Goal: Communication & Community: Answer question/provide support

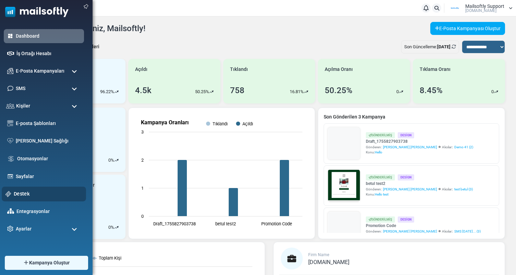
click at [23, 194] on link "Destek" at bounding box center [48, 194] width 69 height 8
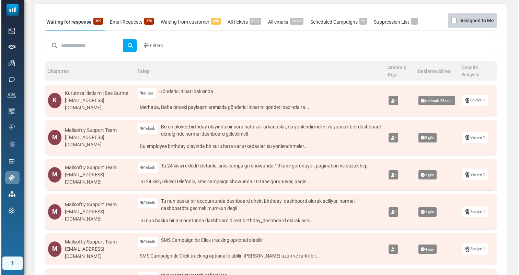
scroll to position [40, 0]
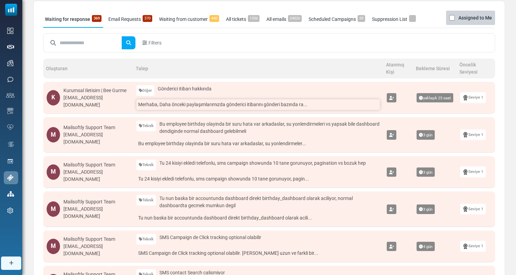
click at [214, 106] on link "Merhaba, Daha önceki paylaşımlarımızda gönderici itibarını gönderi bazında ra..." at bounding box center [259, 104] width 244 height 11
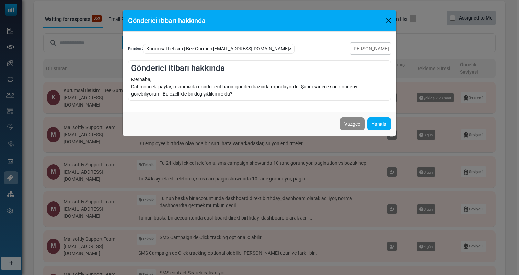
drag, startPoint x: 264, startPoint y: 94, endPoint x: 287, endPoint y: 91, distance: 23.2
click at [287, 91] on div "Merhaba, Daha önceki paylaşımlarımızda gönderici itibarını gönderi bazında rapo…" at bounding box center [259, 87] width 257 height 22
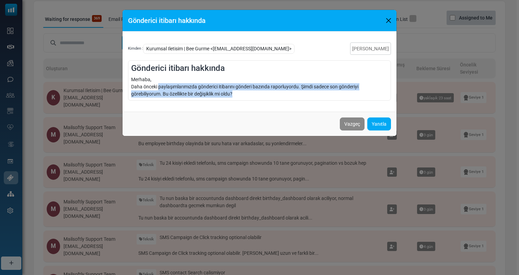
drag, startPoint x: 258, startPoint y: 94, endPoint x: 159, endPoint y: 84, distance: 99.3
click at [159, 84] on div "Merhaba, Daha önceki paylaşımlarımızda gönderici itibarını gönderi bazında rapo…" at bounding box center [259, 87] width 257 height 22
drag, startPoint x: 159, startPoint y: 84, endPoint x: 256, endPoint y: 103, distance: 99.0
click at [254, 103] on div "Kimden : Kurumsal Iletisim | Bee Gurme <kurumsaliletisim@beegurme.com.tr> Taleb…" at bounding box center [259, 72] width 274 height 80
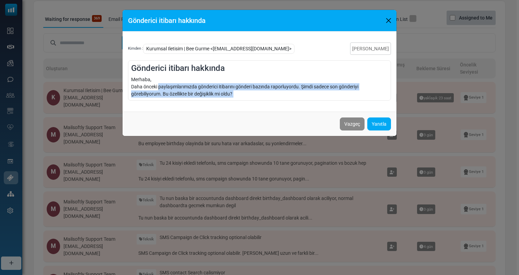
click at [269, 93] on div "Merhaba, Daha önceki paylaşımlarımızda gönderici itibarını gönderi bazında rapo…" at bounding box center [259, 87] width 257 height 22
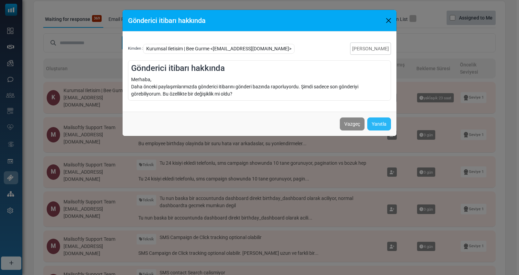
click at [375, 127] on link "Yanıtla" at bounding box center [379, 124] width 24 height 13
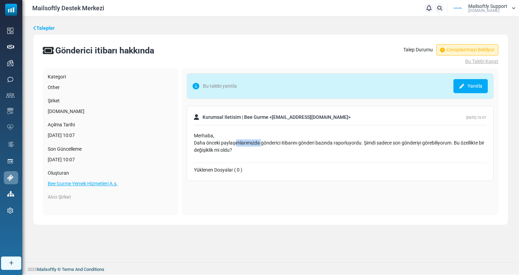
drag, startPoint x: 236, startPoint y: 143, endPoint x: 261, endPoint y: 143, distance: 24.4
click at [261, 143] on div "Merhaba, Daha önceki paylaşımlarımızda gönderici itibarını gönderi bazında rapo…" at bounding box center [340, 143] width 292 height 22
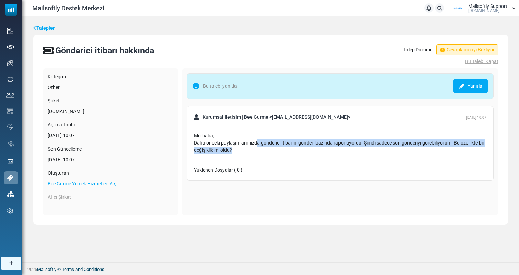
drag, startPoint x: 257, startPoint y: 150, endPoint x: 257, endPoint y: 143, distance: 6.9
click at [257, 143] on div "Merhaba, Daha önceki paylaşımlarımızda gönderici itibarını gönderi bazında rapo…" at bounding box center [340, 143] width 292 height 22
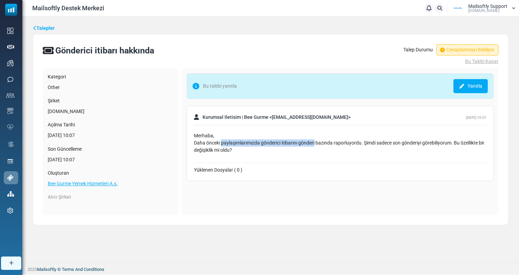
drag, startPoint x: 257, startPoint y: 143, endPoint x: 313, endPoint y: 143, distance: 55.6
click at [312, 143] on div "Merhaba, Daha önceki paylaşımlarımızda gönderici itibarını gönderi bazında rapo…" at bounding box center [340, 143] width 292 height 22
drag, startPoint x: 365, startPoint y: 144, endPoint x: 205, endPoint y: 139, distance: 159.9
click at [205, 139] on div "Merhaba, Daha önceki paylaşımlarımızda gönderici itibarını gönderi bazında rapo…" at bounding box center [340, 143] width 292 height 22
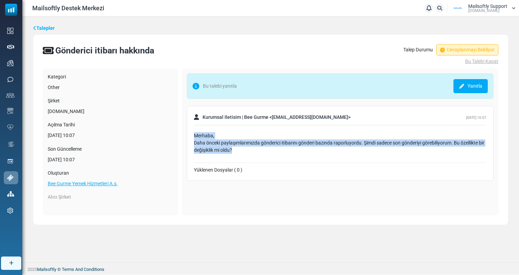
drag, startPoint x: 249, startPoint y: 158, endPoint x: 193, endPoint y: 137, distance: 60.7
click at [193, 137] on div "Kurumsal Iletisim | Bee Gurme < kurumsaliletisim@beegurme.com.tr > September 7,…" at bounding box center [340, 143] width 307 height 75
drag, startPoint x: 193, startPoint y: 137, endPoint x: 244, endPoint y: 157, distance: 55.1
click at [244, 159] on div "Kurumsal Iletisim | Bee Gurme < kurumsaliletisim@beegurme.com.tr > September 7,…" at bounding box center [340, 143] width 307 height 75
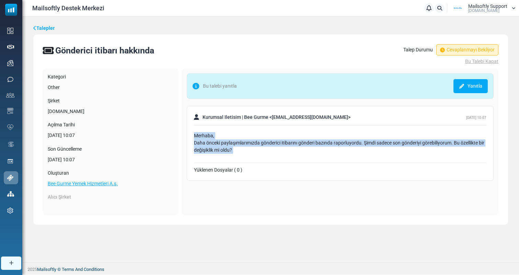
click at [244, 157] on div "Merhaba, Daha önceki paylaşımlarımızda gönderici itibarını gönderi bazında rapo…" at bounding box center [340, 146] width 292 height 34
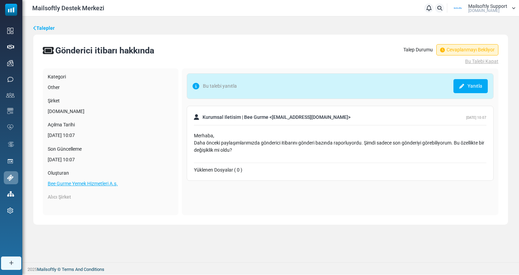
click at [48, 29] on link "Talepler" at bounding box center [43, 28] width 21 height 7
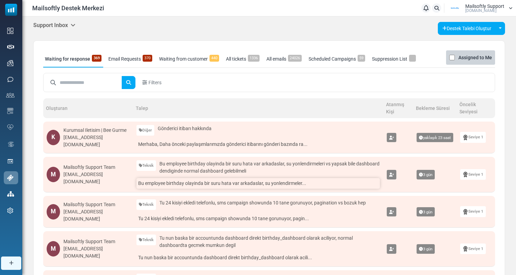
click at [200, 185] on link "Bu employee birthday olayinda bir suru hata var arkadaslar, su yonlendirmeler..." at bounding box center [259, 183] width 244 height 11
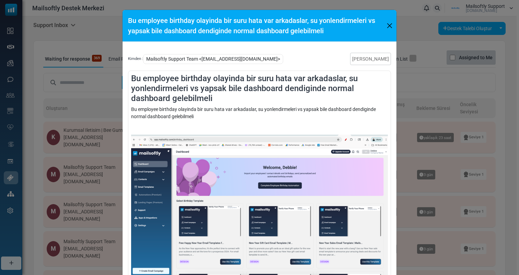
scroll to position [13, 0]
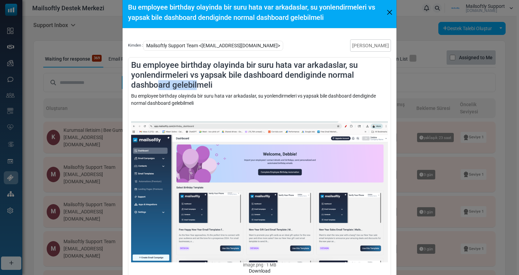
drag, startPoint x: 155, startPoint y: 84, endPoint x: 196, endPoint y: 86, distance: 40.9
click at [196, 86] on h4 "Bu employee birthday olayinda bir suru hata var arkadaslar, su yonlendirmeleri …" at bounding box center [259, 74] width 257 height 29
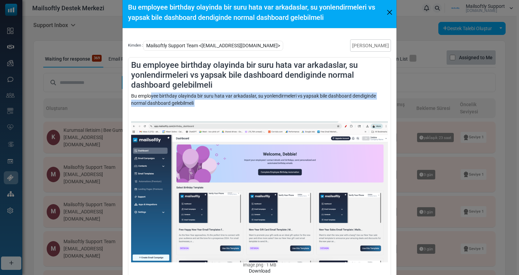
drag, startPoint x: 181, startPoint y: 108, endPoint x: 151, endPoint y: 95, distance: 33.6
click at [151, 95] on div "Bu employee birthday olayinda bir suru hata var arkadaslar, su yonlendirmeleri …" at bounding box center [259, 270] width 257 height 355
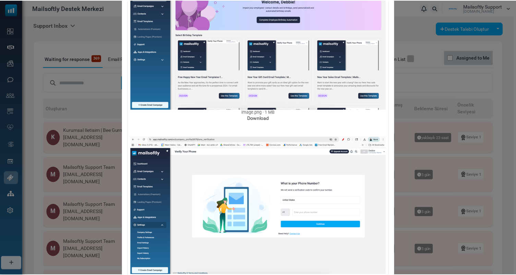
scroll to position [234, 0]
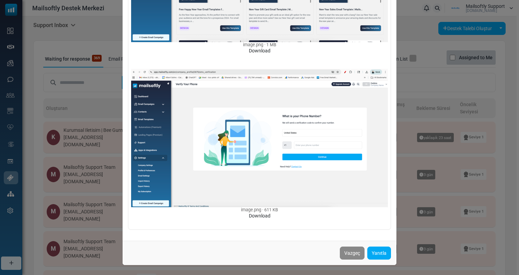
click at [406, 166] on div "Bu employee birthday olayinda bir suru hata var arkadaslar, su yonlendirmeleri …" at bounding box center [259, 137] width 519 height 275
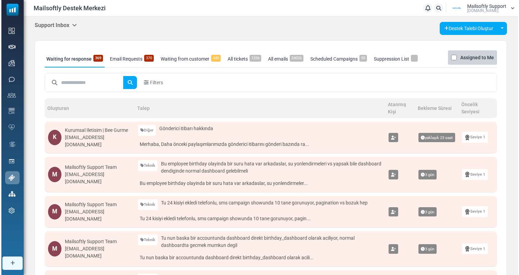
scroll to position [37, 0]
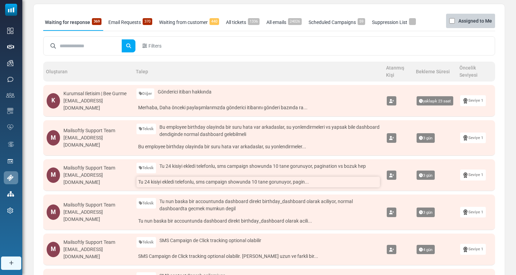
click at [243, 188] on link "Tu 24 kisiyi ekledi telefonlu, sms campaign showunda 10 tane gorunuyor, pagin..." at bounding box center [259, 182] width 244 height 11
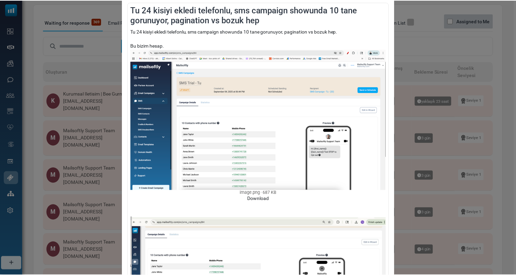
scroll to position [0, 0]
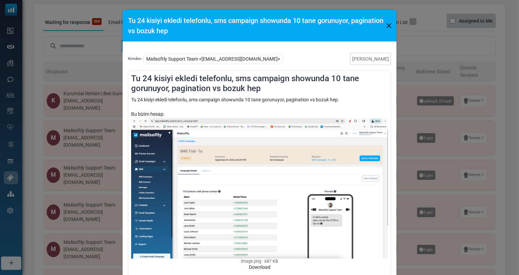
click at [128, 153] on div "Tu 24 kisiyi ekledi telefonlu, sms campaign showunda 10 tane gorunuyor, paginat…" at bounding box center [259, 261] width 263 height 381
click at [112, 162] on div "Tu 24 kisiyi ekledi telefonlu, sms campaign showunda 10 tane gorunuyor, paginat…" at bounding box center [259, 137] width 519 height 275
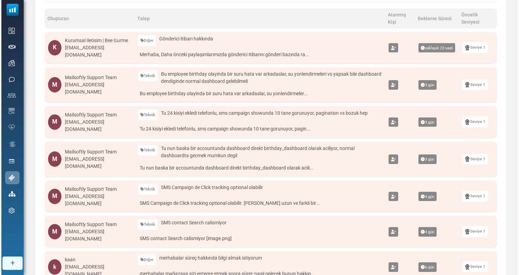
scroll to position [121, 0]
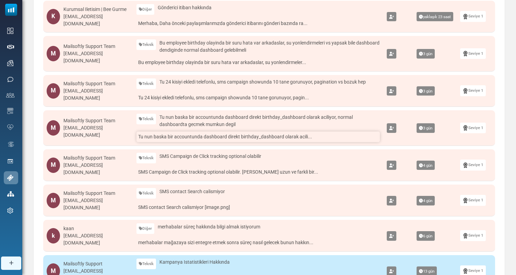
click at [199, 142] on link "Tu nun baska bir accountunda dashboard direkt birthday_dashboard olarak acili..." at bounding box center [259, 137] width 244 height 11
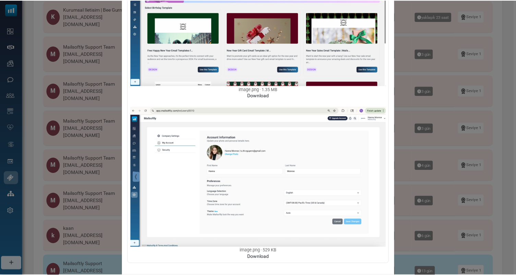
scroll to position [219, 0]
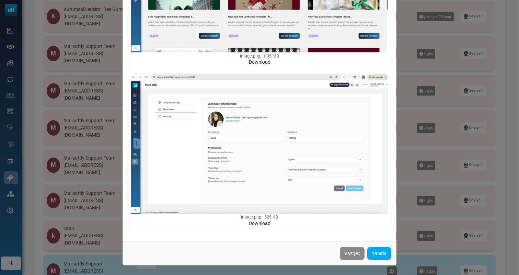
click at [109, 139] on div "Tu nun baska bir accountunda dashboard direkt birthday_dashboard olarak aciliyo…" at bounding box center [259, 137] width 519 height 275
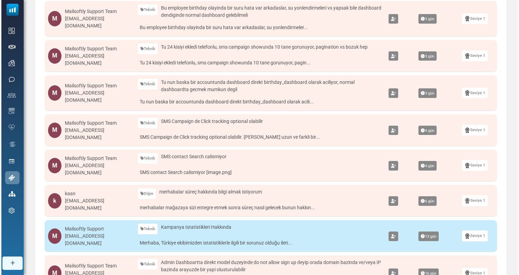
scroll to position [158, 0]
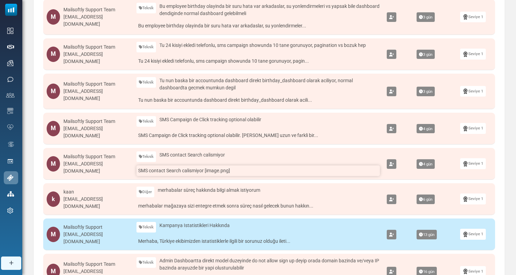
click at [195, 176] on link "SMS contact Search calismiyor [image.png]" at bounding box center [259, 171] width 244 height 11
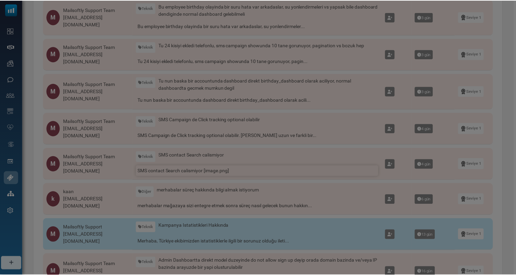
scroll to position [0, 0]
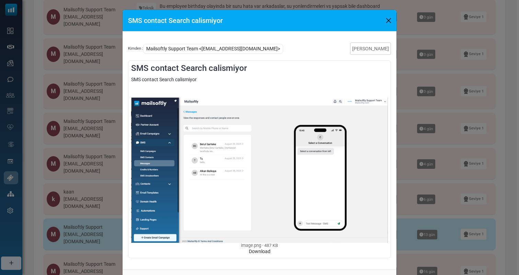
click at [113, 165] on div "SMS contact Search calismiyor Kimden : Mailsoftly Support Team <alkan@mailsoftl…" at bounding box center [259, 137] width 519 height 275
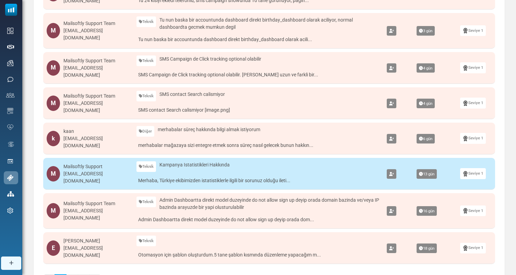
scroll to position [220, 0]
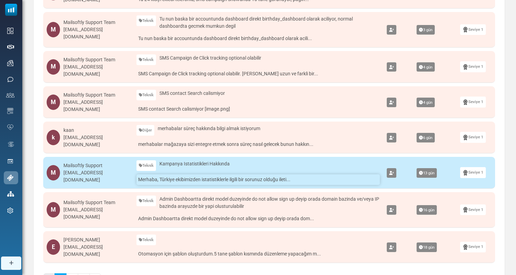
click at [189, 182] on link "Merhaba, Türkiye ekibimizden istatistiklerle ilgili bir sorunuz olduğu ileti..." at bounding box center [259, 180] width 244 height 11
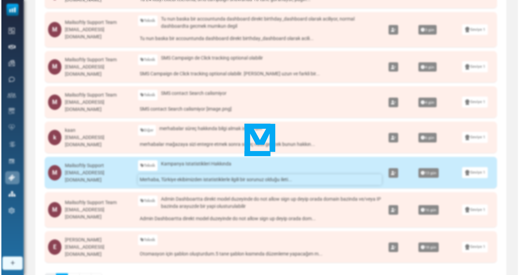
scroll to position [217, 0]
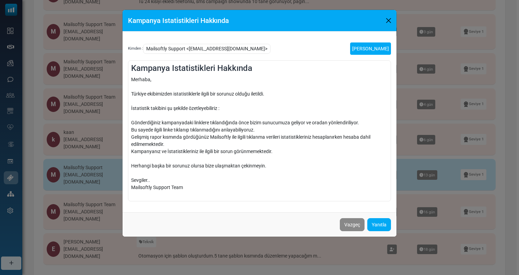
click at [372, 48] on link "Talebi Kapat" at bounding box center [370, 49] width 41 height 12
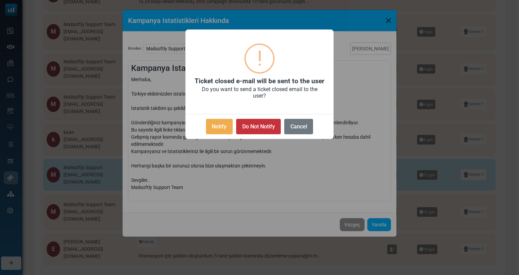
click at [252, 127] on button "Do Not Notify" at bounding box center [258, 126] width 45 height 15
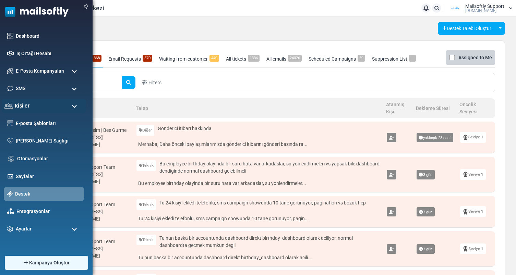
click at [60, 103] on div "Kişiler" at bounding box center [44, 106] width 84 height 15
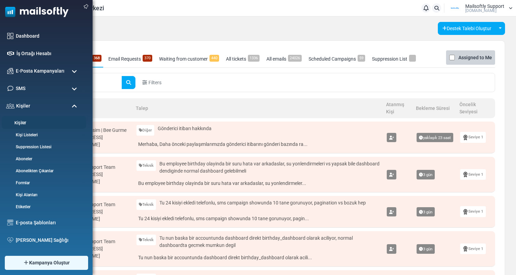
click at [27, 123] on link "Kişiler" at bounding box center [43, 123] width 82 height 7
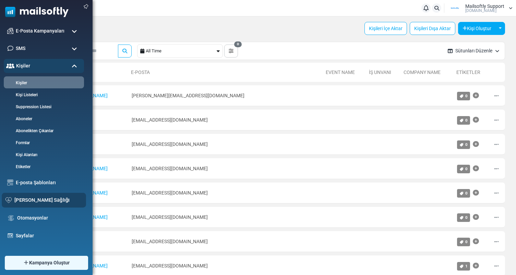
scroll to position [87, 0]
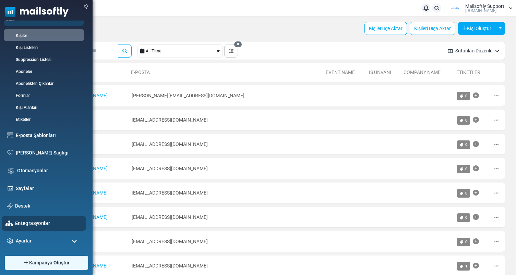
click at [33, 222] on link "Entegrasyonlar" at bounding box center [48, 224] width 67 height 8
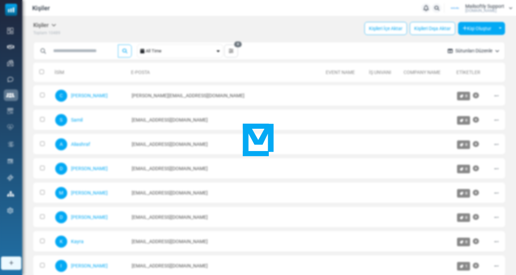
scroll to position [0, 0]
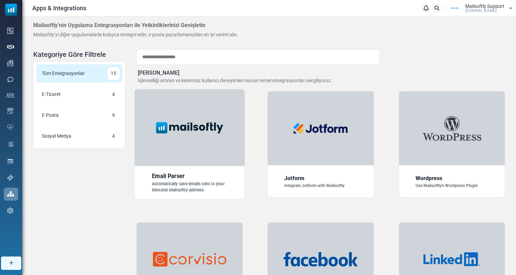
click div
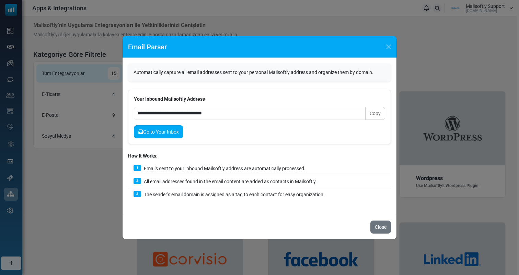
click link "Go to Your Inbox"
click div "**********"
click link "Go to Your Inbox"
click button "Close"
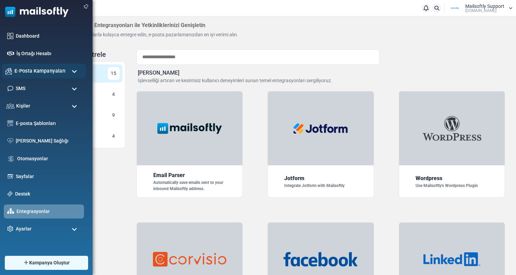
click span "E-Posta Kampanyaları"
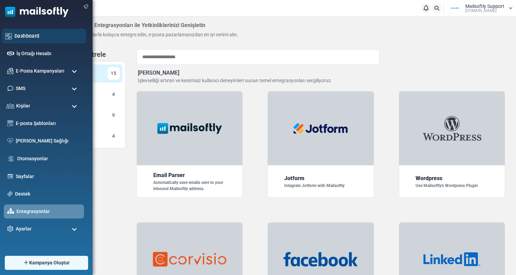
click div "Dashboard"
click link "Dashboard"
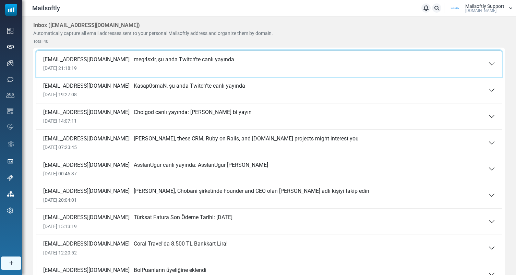
click at [142, 68] on span "[DATE] 21:18:19" at bounding box center [138, 69] width 191 height 6
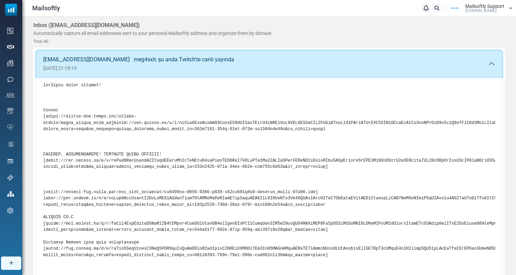
click at [142, 68] on span "07 Sep 2025 21:18:19" at bounding box center [138, 69] width 191 height 6
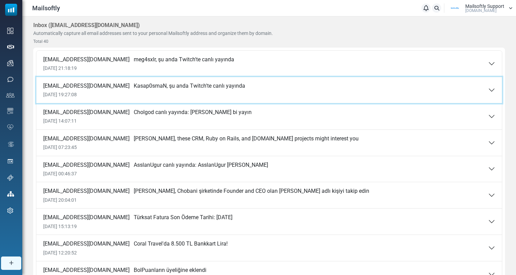
click at [165, 83] on span "Kasap0smaN, şu anda Twitch'te canlı yayında" at bounding box center [189, 86] width 111 height 7
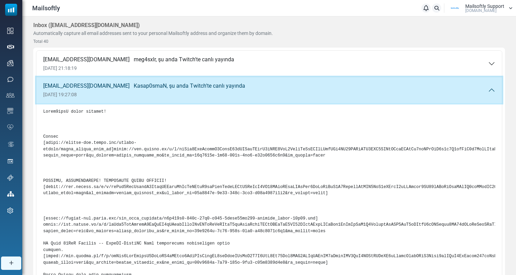
click at [165, 83] on span "Kasap0smaN, şu anda Twitch'te canlı yayında" at bounding box center [189, 86] width 111 height 7
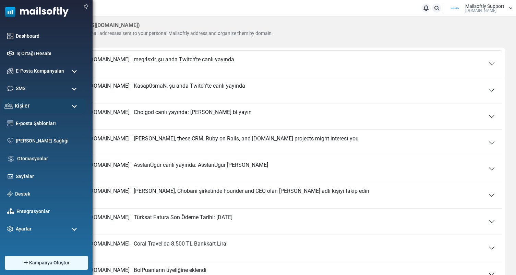
click at [40, 106] on div "Kişiler" at bounding box center [44, 106] width 84 height 15
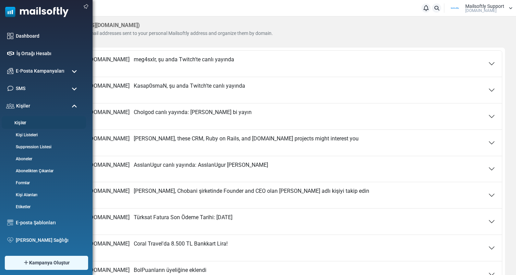
click at [25, 122] on link "Kişiler" at bounding box center [43, 123] width 82 height 7
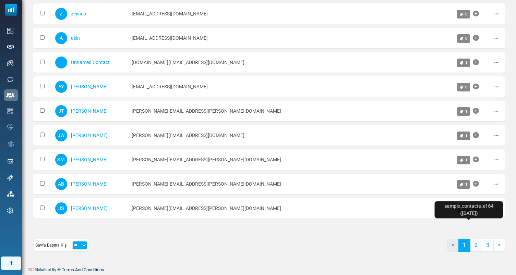
scroll to position [350, 0]
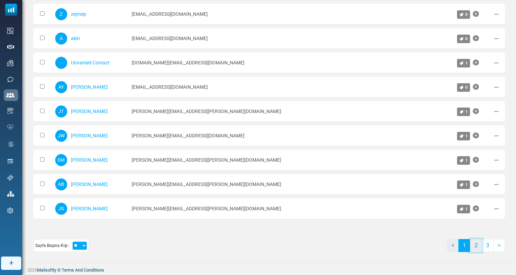
click at [476, 244] on link "2" at bounding box center [476, 245] width 12 height 13
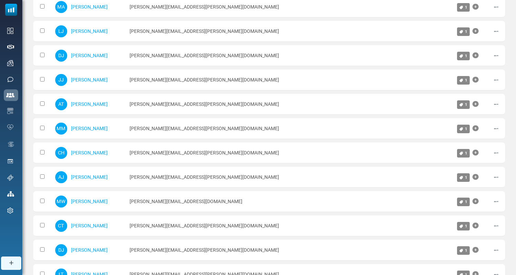
scroll to position [0, 0]
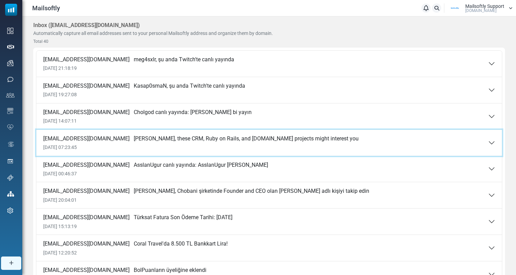
click at [288, 142] on div "noreply@notifications.freelancer.com Mustafa Eray, these CRM, Ruby on Rails, an…" at bounding box center [201, 142] width 316 height 15
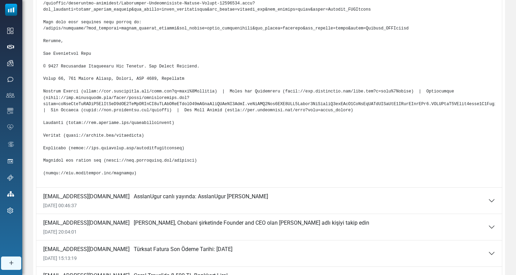
scroll to position [318, 0]
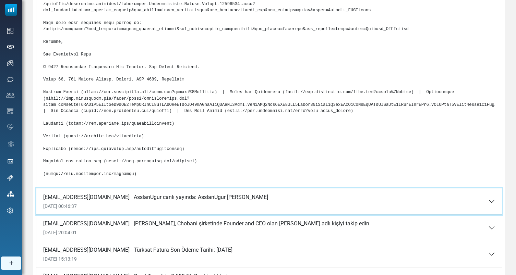
click at [137, 215] on button "no-reply@twitch.tv AsslanUgur canlı yayında: AsslanUgur Sizi Titretti 07 Sep 20…" at bounding box center [269, 202] width 466 height 26
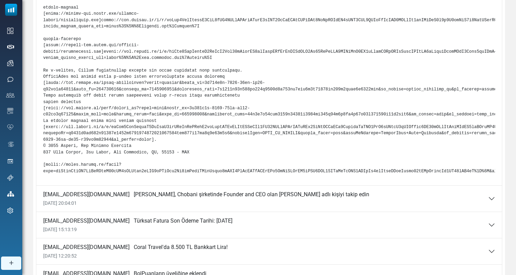
scroll to position [467, 0]
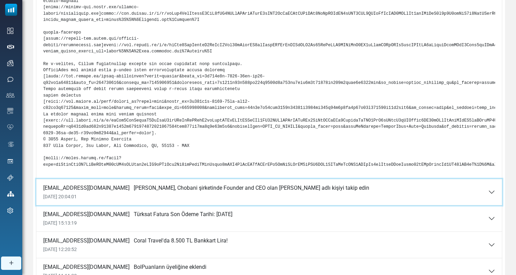
click at [147, 197] on div "messages-noreply@linkedin.com Mustafa Eray, Chobani şirketinde Founder and CEO …" at bounding box center [206, 192] width 326 height 15
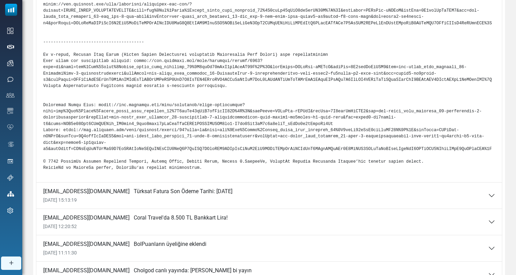
scroll to position [233, 0]
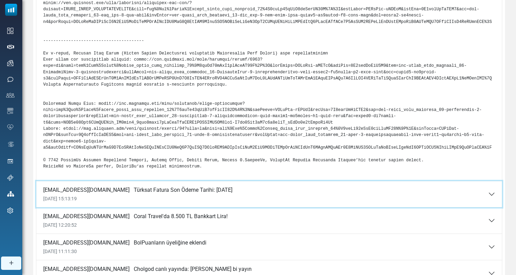
click at [152, 189] on span "Türksat Fatura Son Ödeme Tarihi: 22/09/2025" at bounding box center [183, 190] width 99 height 7
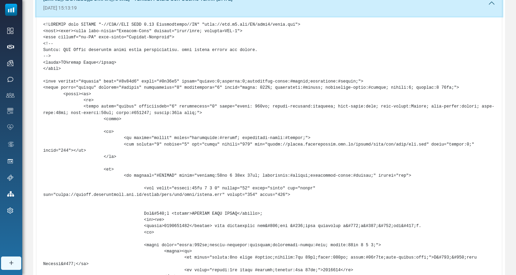
scroll to position [226, 0]
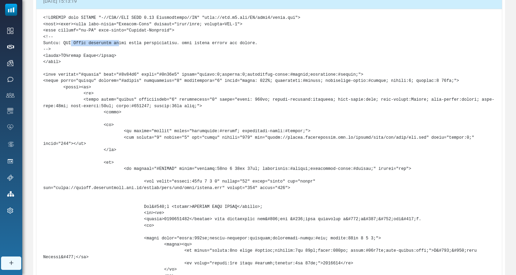
drag, startPoint x: 72, startPoint y: 44, endPoint x: 119, endPoint y: 44, distance: 47.0
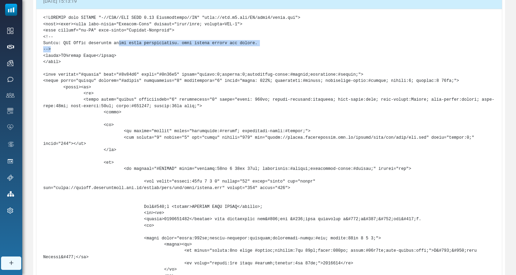
drag, startPoint x: 119, startPoint y: 52, endPoint x: 120, endPoint y: 41, distance: 10.7
drag, startPoint x: 120, startPoint y: 41, endPoint x: 208, endPoint y: 42, distance: 88.2
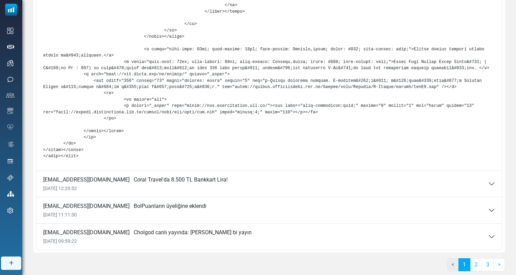
scroll to position [655, 0]
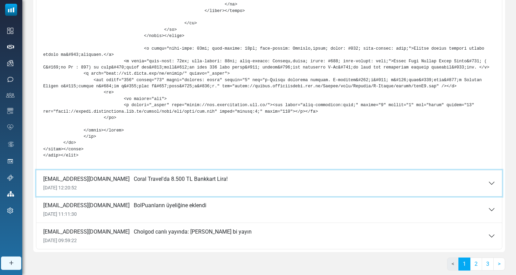
click at [188, 191] on span "06 Sep 2025 12:20:52" at bounding box center [135, 188] width 185 height 6
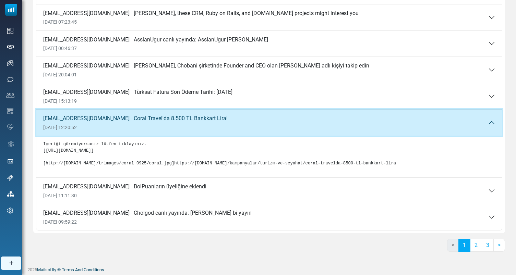
scroll to position [125, 0]
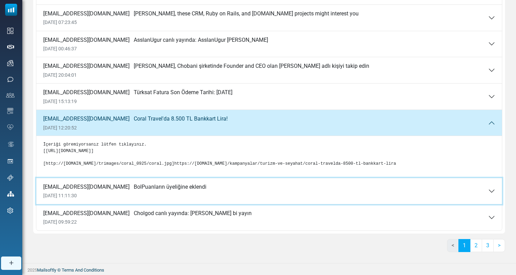
click at [188, 192] on button "pegasus@flypgs.com BolPuanların üyeliğine eklendi 06 Sep 2025 11:11:30" at bounding box center [269, 191] width 466 height 26
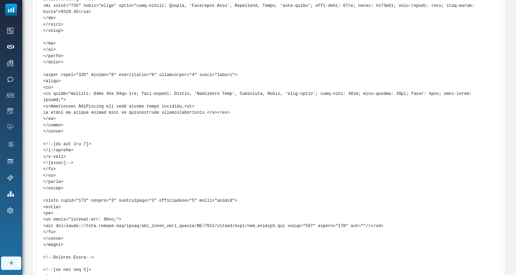
scroll to position [1398, 0]
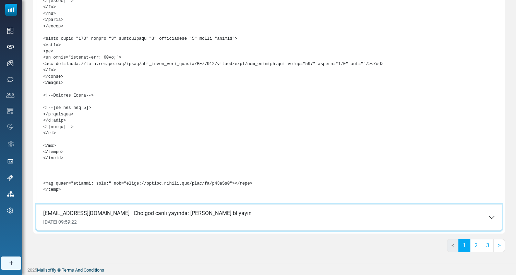
click at [181, 223] on span "06 Sep 2025 09:59:22" at bounding box center [147, 223] width 209 height 6
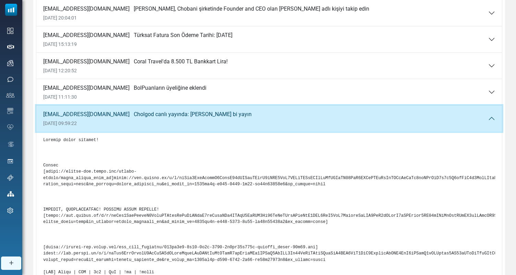
scroll to position [0, 0]
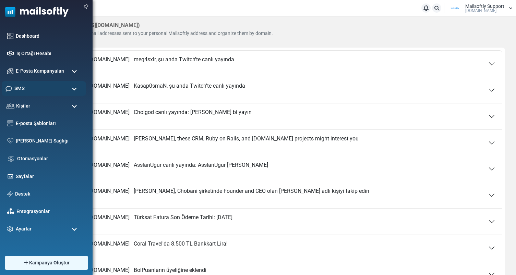
click at [61, 86] on div "SMS" at bounding box center [44, 88] width 84 height 15
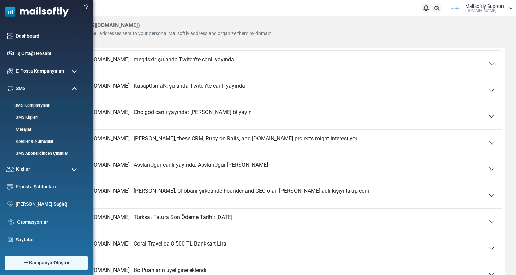
click at [41, 105] on link "SMS Kampanyaları" at bounding box center [43, 106] width 82 height 7
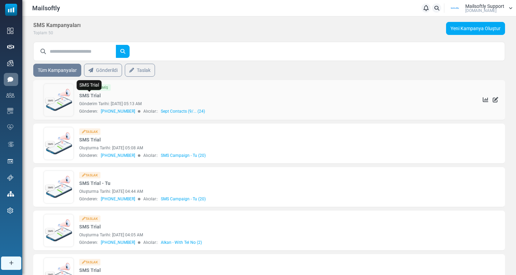
click at [87, 94] on link "SMS Trial" at bounding box center [90, 95] width 22 height 7
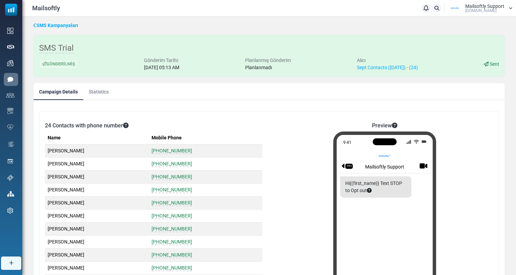
scroll to position [123, 0]
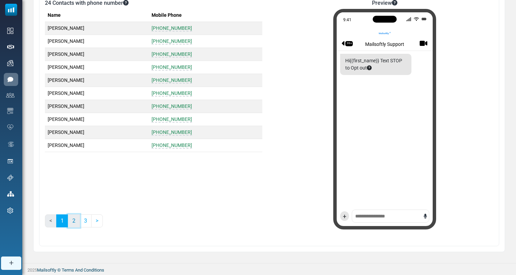
click at [76, 215] on link "2" at bounding box center [74, 221] width 12 height 13
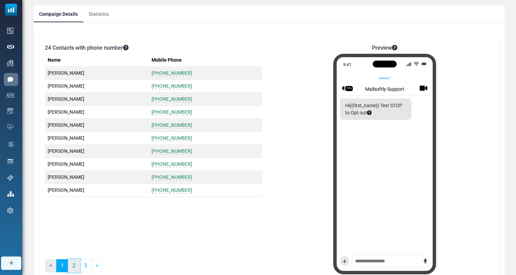
scroll to position [0, 0]
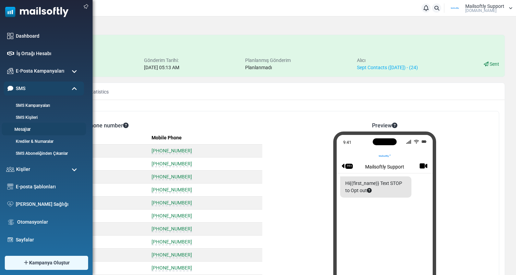
click at [25, 130] on link "Mesajlar" at bounding box center [43, 130] width 82 height 7
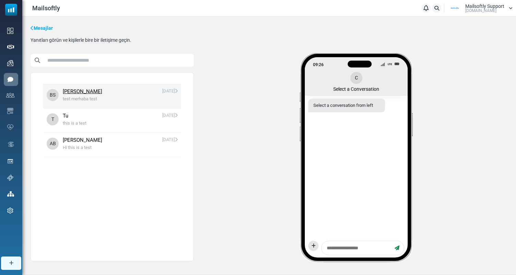
click at [105, 94] on span "[PERSON_NAME] [DATE]" at bounding box center [120, 92] width 115 height 8
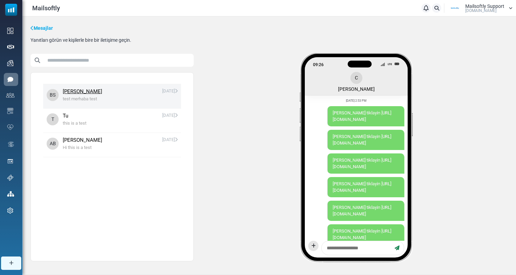
scroll to position [1056, 0]
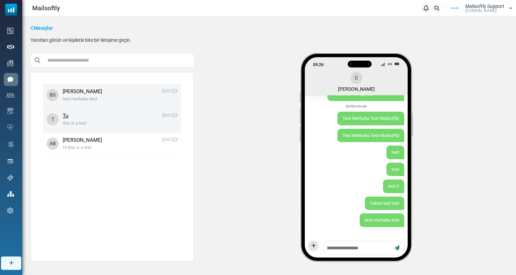
click at [162, 115] on span "[DATE]" at bounding box center [169, 116] width 15 height 8
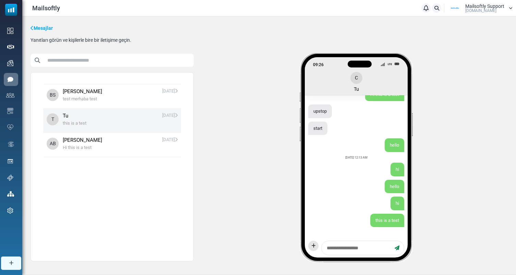
scroll to position [137, 0]
click at [356, 81] on div "C Tu" at bounding box center [357, 82] width 12 height 20
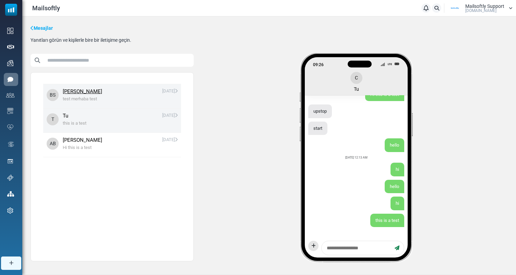
click at [130, 95] on span "[PERSON_NAME] [DATE]" at bounding box center [120, 92] width 115 height 8
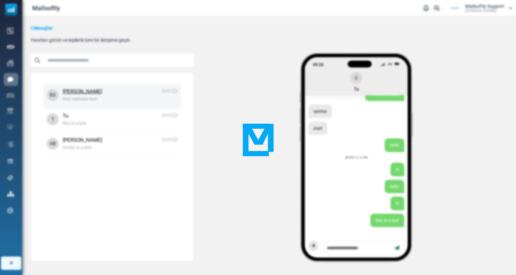
scroll to position [1056, 0]
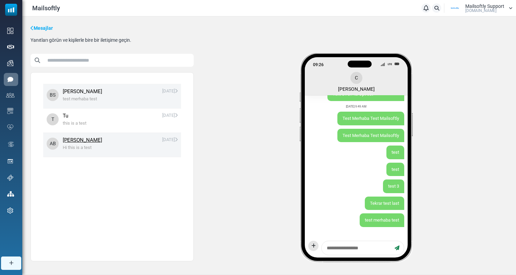
click at [122, 141] on span "[PERSON_NAME] [DATE]" at bounding box center [120, 141] width 115 height 8
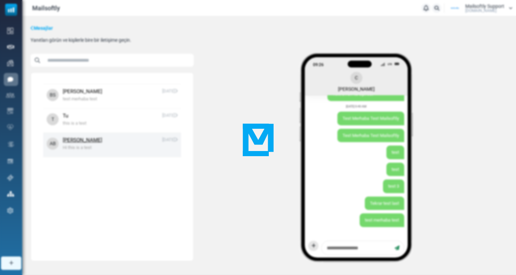
scroll to position [512, 0]
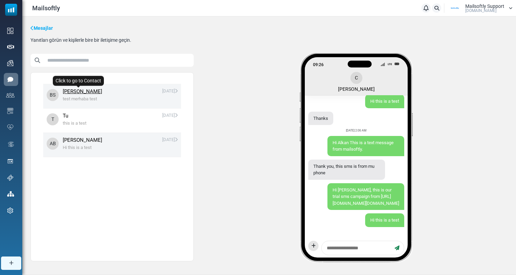
click at [83, 91] on link "[PERSON_NAME]" at bounding box center [82, 92] width 39 height 8
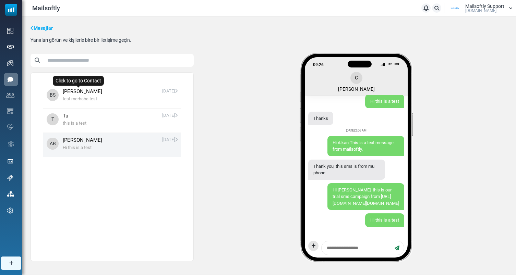
click at [215, 53] on div "Mesajlar Yanıtları görün ve kişilerle bire bir iletişime geçin. Tümünü Seç Kişi…" at bounding box center [269, 145] width 494 height 259
click at [344, 248] on textarea at bounding box center [358, 248] width 68 height 9
type textarea "******"
click at [317, 249] on div at bounding box center [313, 246] width 10 height 10
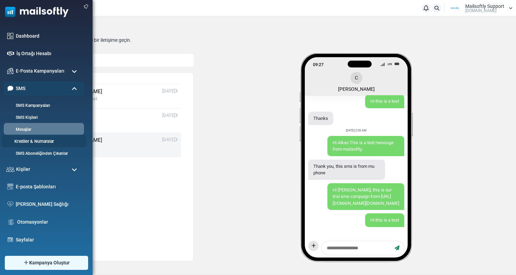
click at [39, 139] on link "Krediler & Numaralar" at bounding box center [43, 142] width 82 height 7
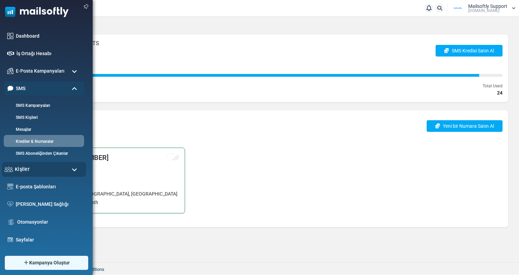
click at [64, 163] on div "Kişiler" at bounding box center [44, 169] width 84 height 15
click at [71, 87] on div "SMS" at bounding box center [44, 88] width 84 height 15
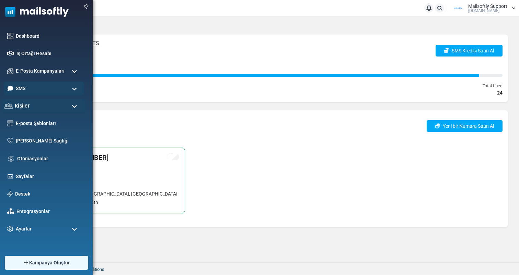
click at [61, 113] on div "Kişiler" at bounding box center [44, 106] width 84 height 15
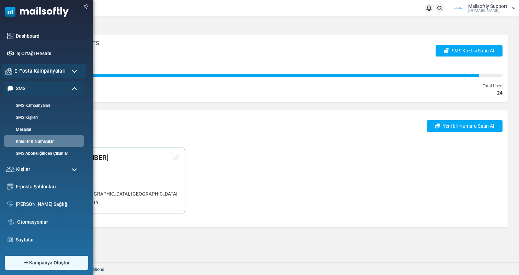
click at [71, 72] on div "E-Posta Kampanyaları" at bounding box center [44, 71] width 84 height 15
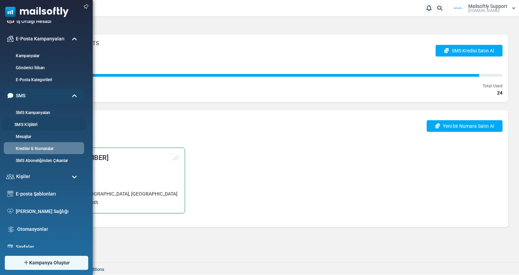
scroll to position [49, 0]
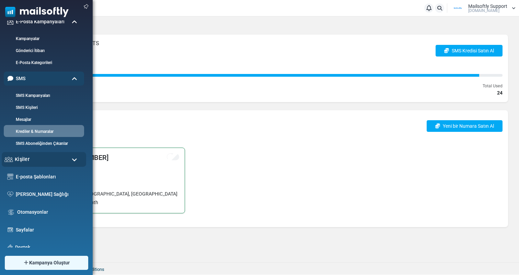
click at [45, 164] on div "Kişiler" at bounding box center [44, 159] width 84 height 15
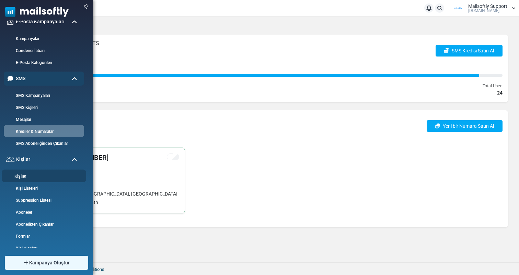
click at [21, 177] on link "Kişiler" at bounding box center [43, 177] width 82 height 7
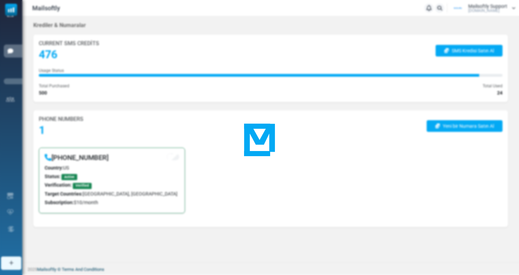
scroll to position [0, 0]
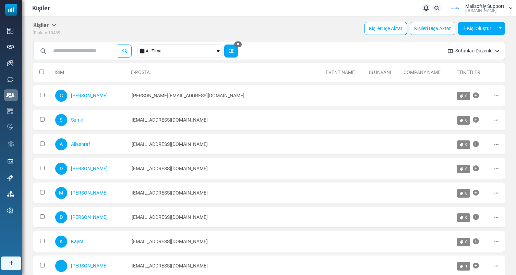
click at [234, 52] on icon "button" at bounding box center [231, 51] width 5 height 5
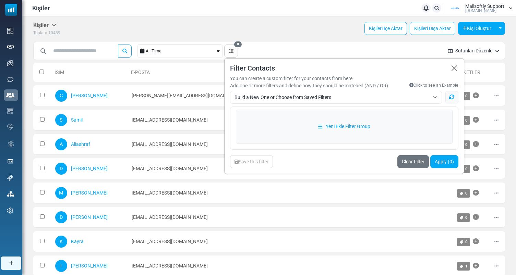
click at [335, 101] on span "Build a New One or Choose from Saved Filters" at bounding box center [332, 97] width 195 height 8
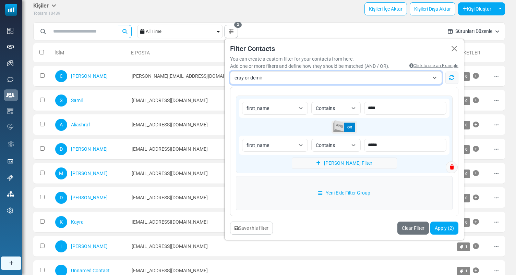
scroll to position [25, 0]
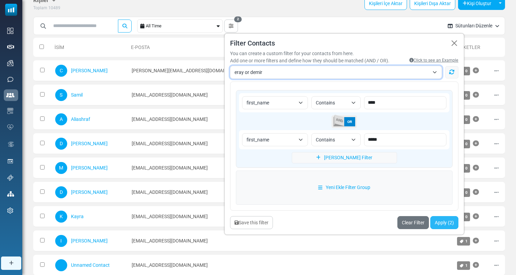
click at [446, 223] on button "Apply (2)" at bounding box center [444, 222] width 28 height 13
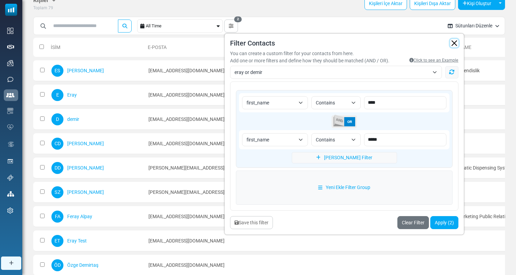
click at [458, 45] on button "button" at bounding box center [454, 43] width 8 height 8
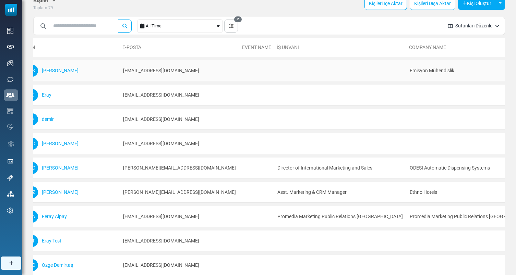
scroll to position [0, 0]
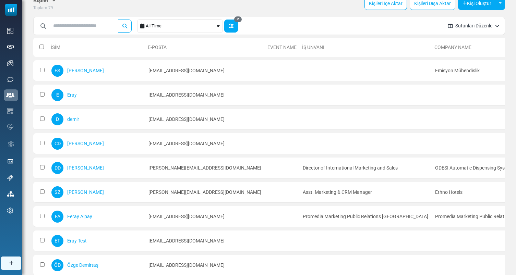
click at [230, 27] on button "2" at bounding box center [231, 26] width 14 height 13
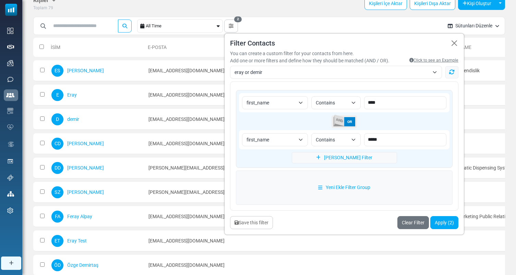
click at [315, 75] on span "eray or demir" at bounding box center [332, 72] width 195 height 8
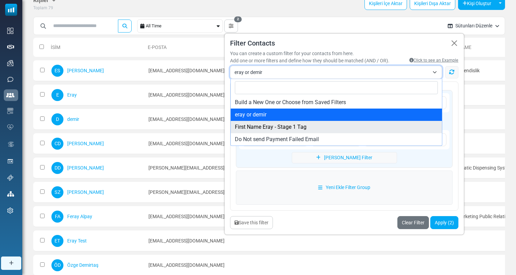
select select "*"
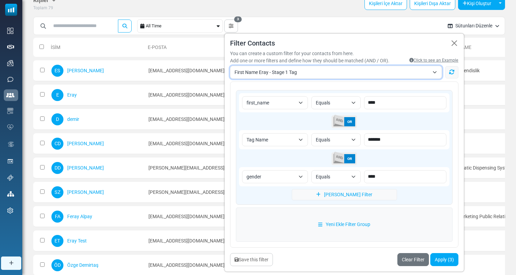
click at [452, 267] on div "**********" at bounding box center [344, 152] width 240 height 239
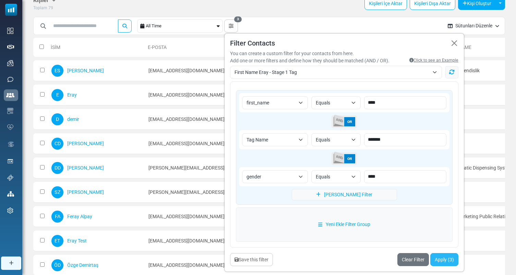
click at [452, 261] on button "Apply (3)" at bounding box center [444, 259] width 28 height 13
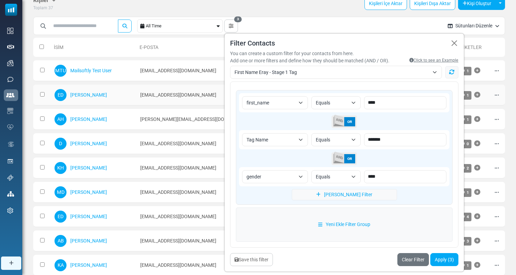
click at [201, 96] on td "19mdemir96@gmail.com" at bounding box center [209, 95] width 145 height 21
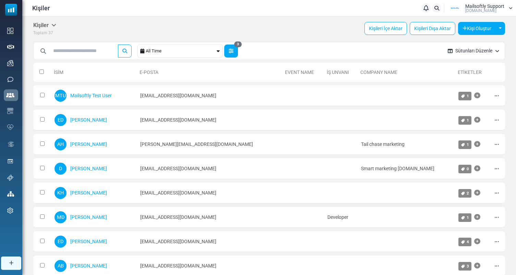
click at [236, 54] on button "3" at bounding box center [231, 51] width 14 height 13
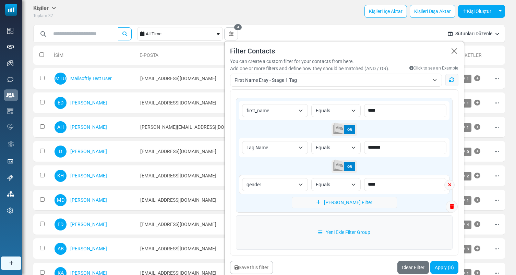
scroll to position [24, 0]
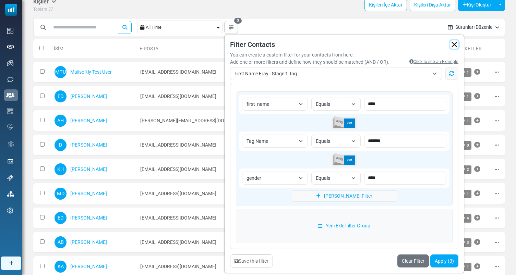
click at [457, 40] on button "button" at bounding box center [454, 44] width 8 height 8
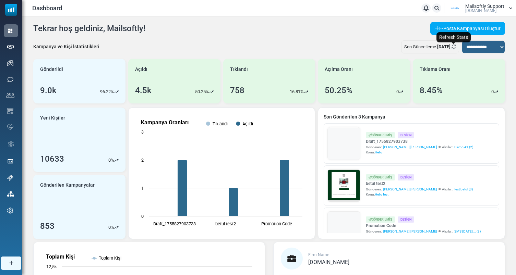
click at [455, 47] on icon "Refresh Stats" at bounding box center [454, 47] width 4 height 4
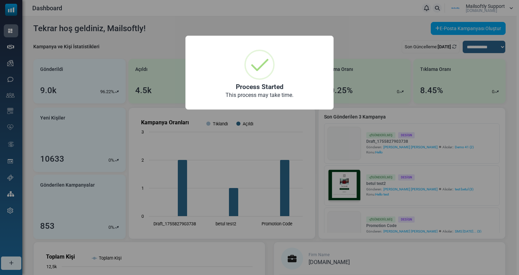
click at [296, 12] on div "× Process Started This process may take time. OK No Cancel" at bounding box center [259, 137] width 519 height 275
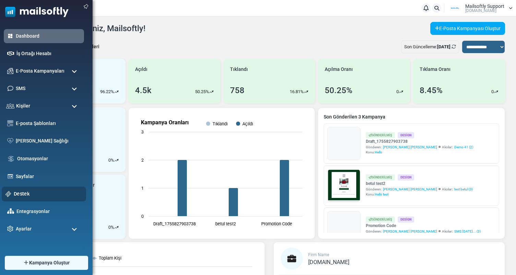
click at [25, 196] on link "Destek" at bounding box center [48, 194] width 69 height 8
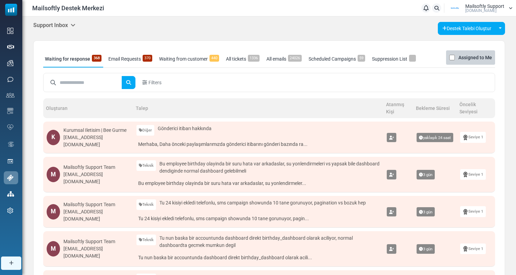
click at [71, 26] on h5 "Support Inbox" at bounding box center [54, 25] width 42 height 7
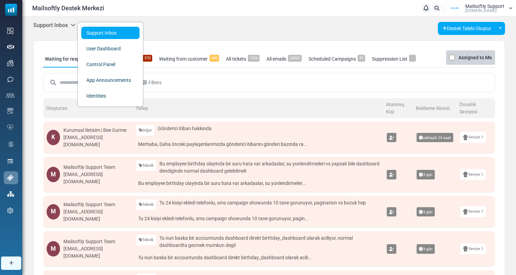
click at [251, 90] on div "Filters" at bounding box center [269, 82] width 452 height 19
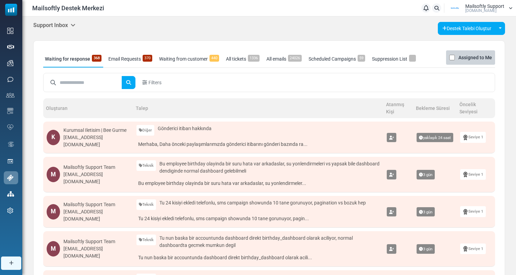
click at [63, 27] on h5 "Support Inbox" at bounding box center [54, 25] width 42 height 7
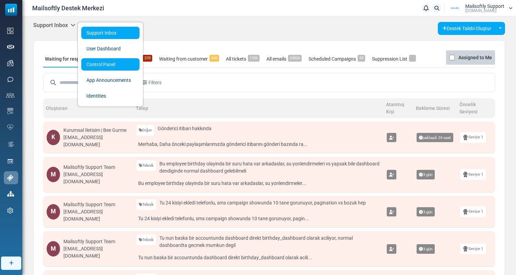
click at [112, 63] on link "Control Panel" at bounding box center [110, 64] width 58 height 12
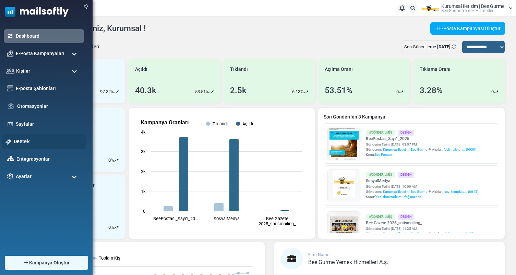
click at [24, 140] on link "Destek" at bounding box center [48, 142] width 69 height 8
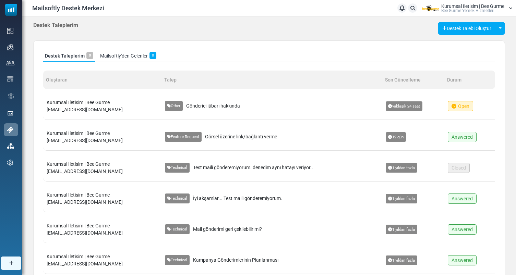
click at [218, 110] on div "Other Gönderici itibarı hakkında" at bounding box center [272, 106] width 214 height 10
click at [87, 109] on span "[EMAIL_ADDRESS][DOMAIN_NAME]" at bounding box center [85, 109] width 76 height 5
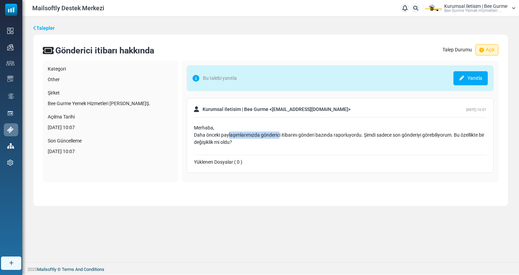
drag, startPoint x: 228, startPoint y: 135, endPoint x: 280, endPoint y: 135, distance: 51.5
click at [280, 135] on div "Merhaba, Daha önceki paylaşımlarımızda gönderici itibarını gönderi bazında rapo…" at bounding box center [340, 136] width 292 height 22
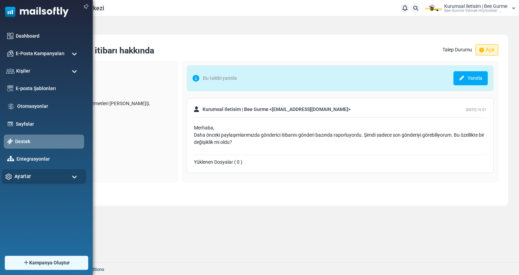
click at [48, 182] on div "Ayarlar" at bounding box center [44, 176] width 84 height 15
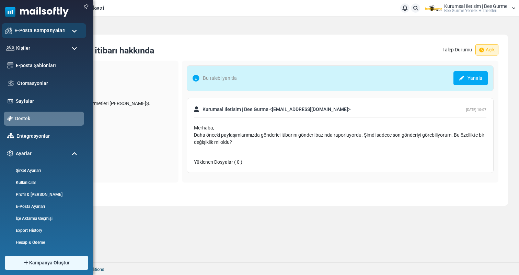
click at [71, 32] on div "E-Posta Kampanyaları" at bounding box center [44, 30] width 84 height 15
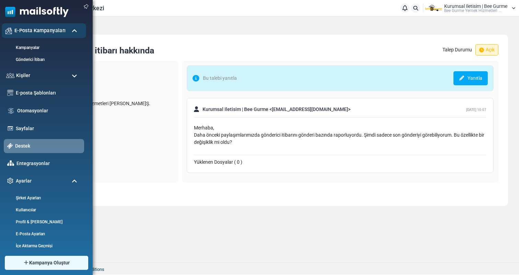
click at [71, 32] on div "E-Posta Kampanyaları" at bounding box center [44, 30] width 84 height 15
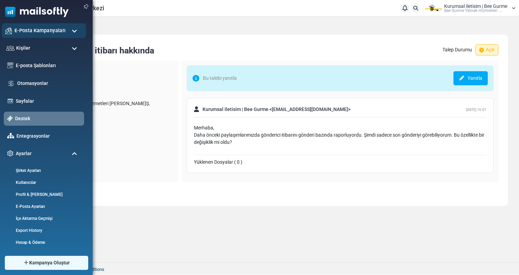
click at [71, 32] on div "E-Posta Kampanyaları" at bounding box center [44, 30] width 84 height 15
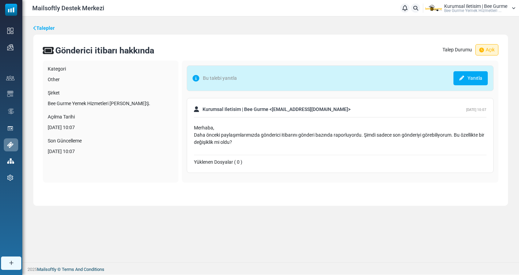
scroll to position [0, 0]
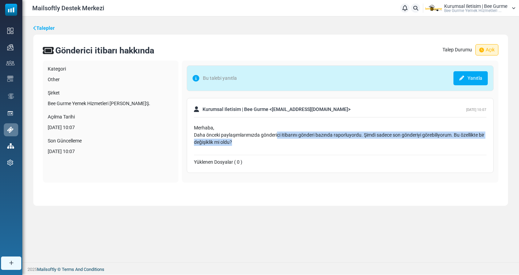
drag, startPoint x: 328, startPoint y: 140, endPoint x: 278, endPoint y: 138, distance: 49.8
click at [278, 138] on div "Merhaba, Daha önceki paylaşımlarımızda gönderici itibarını gönderi bazında rapo…" at bounding box center [340, 136] width 292 height 22
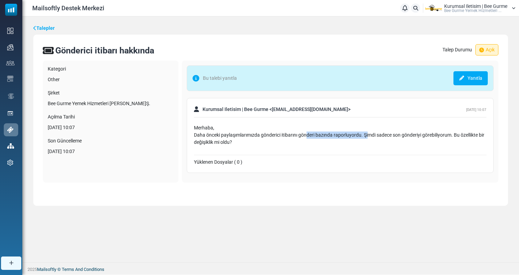
drag, startPoint x: 368, startPoint y: 133, endPoint x: 306, endPoint y: 138, distance: 61.6
click at [306, 138] on div "Merhaba, Daha önceki paylaşımlarımızda gönderici itibarını gönderi bazında rapo…" at bounding box center [340, 136] width 292 height 22
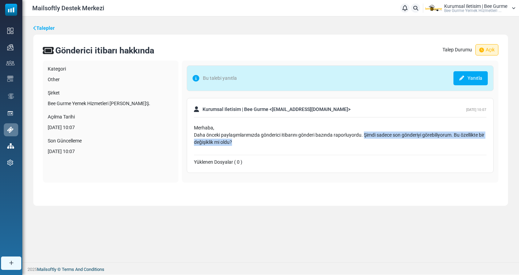
drag, startPoint x: 347, startPoint y: 145, endPoint x: 365, endPoint y: 137, distance: 19.4
click at [365, 137] on div "Merhaba, Daha önceki paylaşımlarımızda gönderici itibarını gönderi bazında rapo…" at bounding box center [340, 136] width 292 height 22
drag, startPoint x: 365, startPoint y: 137, endPoint x: 343, endPoint y: 142, distance: 22.9
click at [343, 142] on div "Merhaba, Daha önceki paylaşımlarımızda gönderici itibarını gönderi bazında rapo…" at bounding box center [340, 136] width 292 height 22
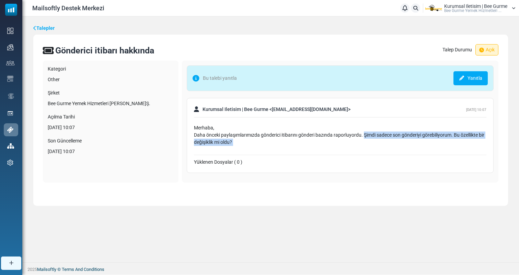
click at [343, 142] on div "Merhaba, Daha önceki paylaşımlarımızda gönderici itibarını gönderi bazında rapo…" at bounding box center [340, 136] width 292 height 22
drag, startPoint x: 355, startPoint y: 142, endPoint x: 365, endPoint y: 136, distance: 11.4
click at [365, 136] on div "Merhaba, Daha önceki paylaşımlarımızda gönderici itibarını gönderi bazında rapo…" at bounding box center [340, 136] width 292 height 22
drag, startPoint x: 365, startPoint y: 140, endPoint x: 365, endPoint y: 134, distance: 6.5
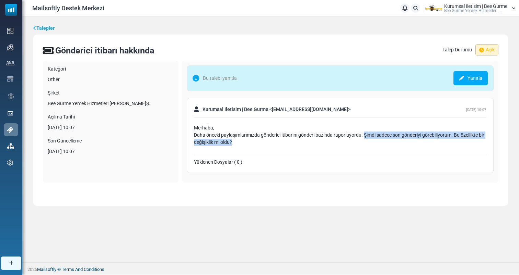
click at [365, 134] on div "Merhaba, Daha önceki paylaşımlarımızda gönderici itibarını gönderi bazında rapo…" at bounding box center [340, 136] width 292 height 22
click at [332, 140] on div "Merhaba, Daha önceki paylaşımlarımızda gönderici itibarını gönderi bazında rapo…" at bounding box center [340, 136] width 292 height 22
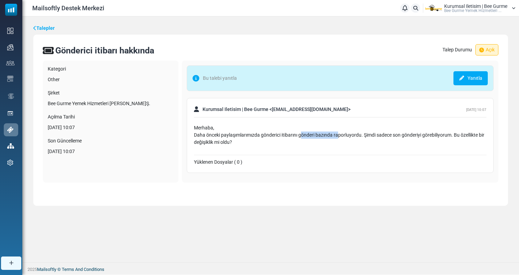
drag, startPoint x: 303, startPoint y: 138, endPoint x: 339, endPoint y: 138, distance: 36.7
click at [339, 138] on div "Merhaba, Daha önceki paylaşımlarımızda gönderici itibarını gönderi bazında rapo…" at bounding box center [340, 136] width 292 height 22
drag, startPoint x: 364, startPoint y: 138, endPoint x: 298, endPoint y: 138, distance: 65.9
click at [298, 138] on div "Merhaba, Daha önceki paylaşımlarımızda gönderici itibarını gönderi bazında rapo…" at bounding box center [340, 136] width 292 height 22
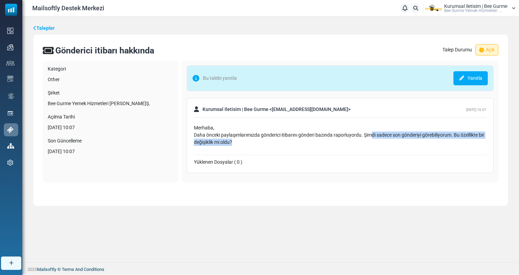
drag, startPoint x: 360, startPoint y: 142, endPoint x: 370, endPoint y: 137, distance: 11.4
click at [370, 137] on div "Merhaba, Daha önceki paylaşımlarımızda gönderici itibarını gönderi bazında rapo…" at bounding box center [340, 136] width 292 height 22
click at [331, 147] on div "Merhaba, Daha önceki paylaşımlarımızda gönderici itibarını gönderi bazında rapo…" at bounding box center [340, 138] width 292 height 34
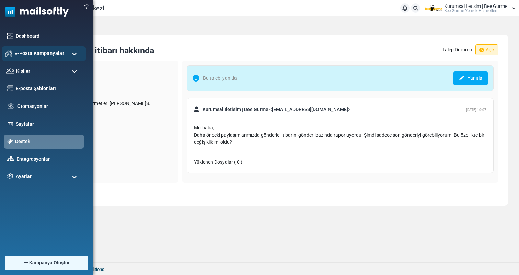
click at [58, 55] on span "E-Posta Kampanyaları" at bounding box center [39, 54] width 51 height 8
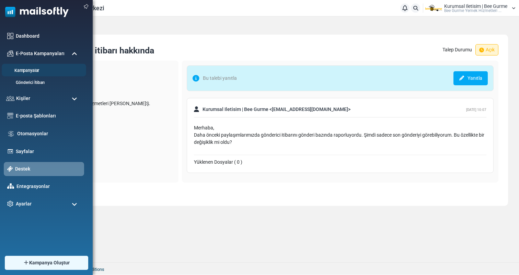
click at [34, 69] on link "Kampanyalar" at bounding box center [43, 71] width 82 height 7
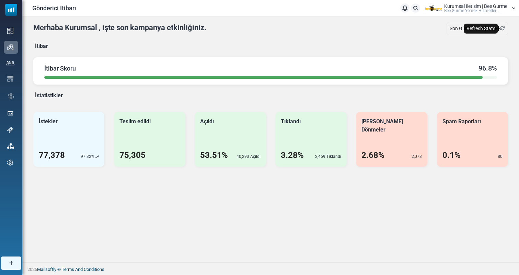
click at [504, 28] on icon "Refresh Stats" at bounding box center [502, 28] width 5 height 5
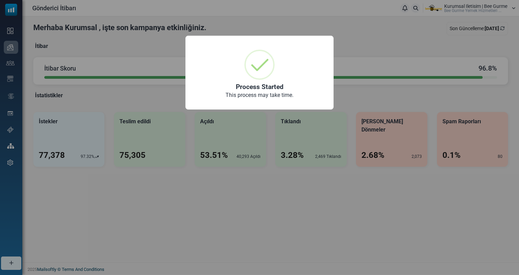
click at [374, 111] on div "× Process Started This process may take time. OK No Cancel" at bounding box center [259, 137] width 519 height 275
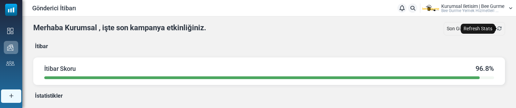
click at [501, 29] on icon "Refresh Stats" at bounding box center [499, 28] width 5 height 5
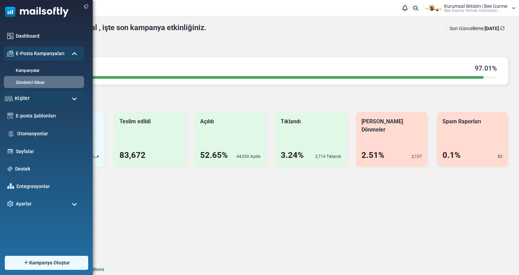
click at [51, 101] on div "Kişiler" at bounding box center [44, 98] width 84 height 15
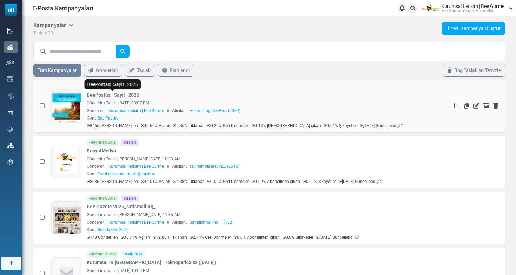
click at [122, 96] on link "BeePostasi_Sayi1_2025" at bounding box center [113, 95] width 52 height 7
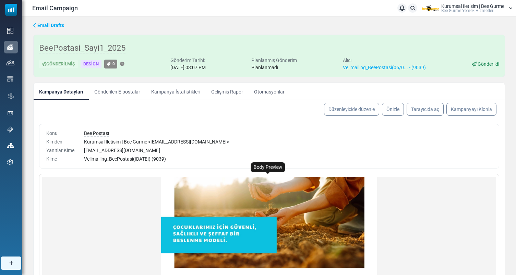
scroll to position [104, 0]
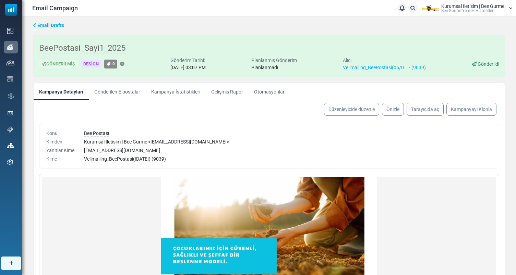
click at [173, 92] on link "Kampanya İstatistikleri" at bounding box center [176, 91] width 60 height 17
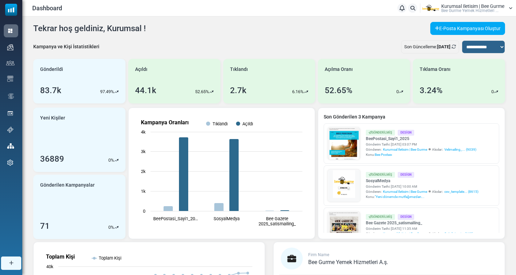
click at [476, 8] on span "Kurumsal Iletisim | Bee Gurme" at bounding box center [472, 6] width 63 height 5
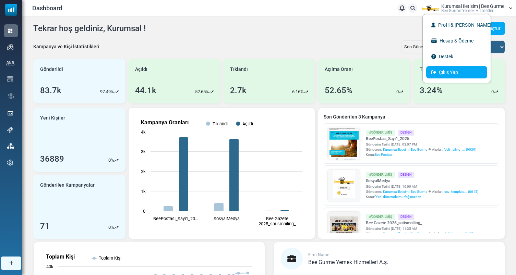
click at [461, 71] on link "Çıkış Yap" at bounding box center [456, 72] width 61 height 12
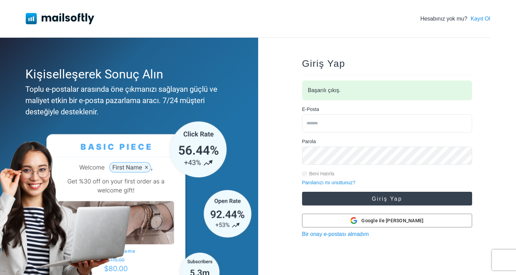
type input "**********"
click at [363, 203] on button "Giriş Yap" at bounding box center [387, 199] width 170 height 14
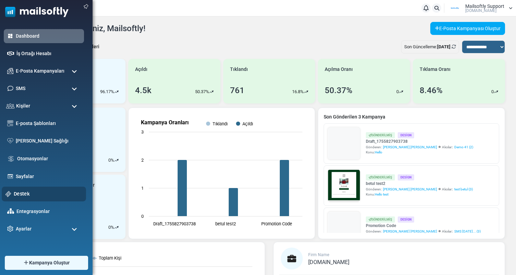
click at [21, 194] on link "Destek" at bounding box center [48, 194] width 69 height 8
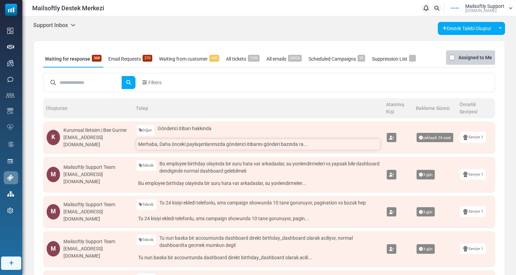
click at [214, 149] on link "Merhaba, Daha önceki paylaşımlarımızda gönderici itibarını gönderi bazında ra..." at bounding box center [259, 144] width 244 height 11
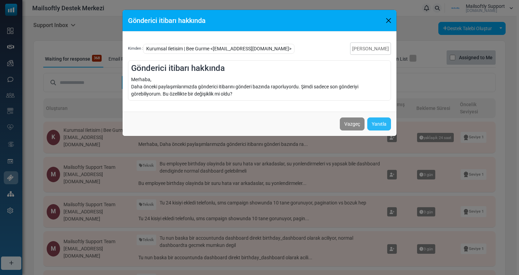
click at [374, 123] on link "Yanıtla" at bounding box center [379, 124] width 24 height 13
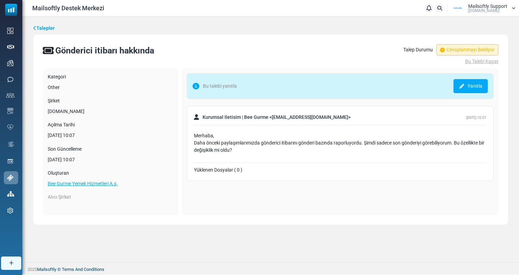
click at [482, 82] on link "Yanıtla" at bounding box center [470, 86] width 34 height 14
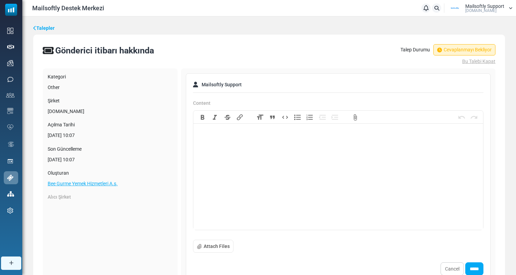
click at [271, 171] on trix-editor at bounding box center [338, 178] width 290 height 103
type trix-editor "**********"
drag, startPoint x: 261, startPoint y: 146, endPoint x: 227, endPoint y: 147, distance: 34.0
click at [227, 147] on div "**********" at bounding box center [338, 140] width 284 height 22
click at [238, 122] on div "Bold Italic Strikethrough Link Heading Quote Code Bullets Numbers Decrease Leve…" at bounding box center [338, 117] width 290 height 13
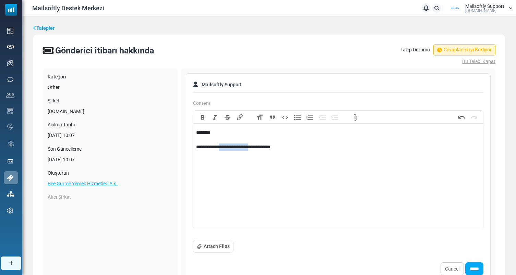
drag, startPoint x: 227, startPoint y: 149, endPoint x: 260, endPoint y: 149, distance: 33.3
click at [260, 149] on div "**********" at bounding box center [338, 140] width 284 height 22
click at [240, 118] on button "Link" at bounding box center [240, 118] width 12 height 8
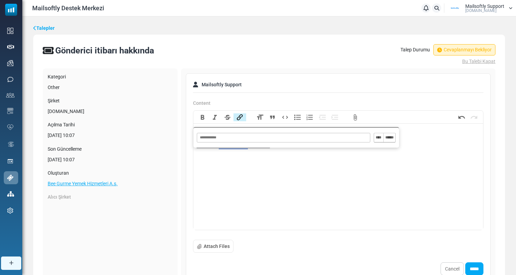
paste input "**********"
type input "**********"
click at [381, 140] on input "****" at bounding box center [378, 137] width 9 height 9
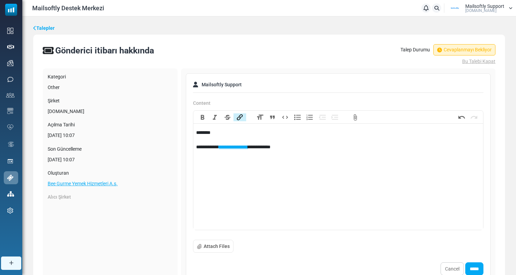
click at [213, 149] on div "**********" at bounding box center [338, 140] width 284 height 22
click at [241, 117] on button "Link" at bounding box center [240, 118] width 12 height 8
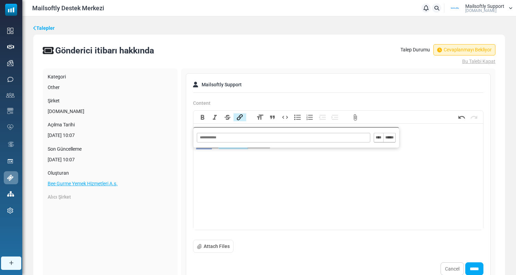
paste input "**********"
type input "**********"
click at [377, 138] on input "****" at bounding box center [378, 137] width 9 height 9
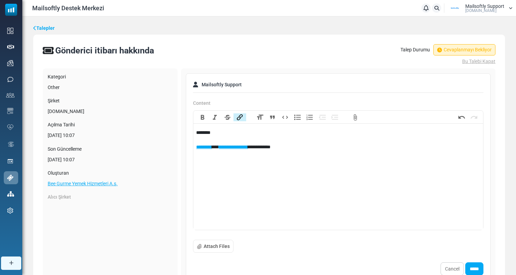
click at [312, 152] on trix-editor "**********" at bounding box center [338, 178] width 290 height 103
click at [443, 144] on div "**********" at bounding box center [338, 143] width 284 height 29
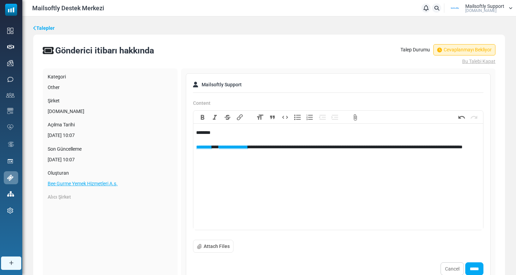
click at [241, 155] on div "**********" at bounding box center [338, 147] width 284 height 36
click at [279, 156] on div "**********" at bounding box center [338, 147] width 284 height 36
drag, startPoint x: 335, startPoint y: 156, endPoint x: 276, endPoint y: 153, distance: 58.7
click at [331, 156] on div "**********" at bounding box center [338, 147] width 284 height 36
click at [276, 153] on div "**********" at bounding box center [338, 147] width 284 height 36
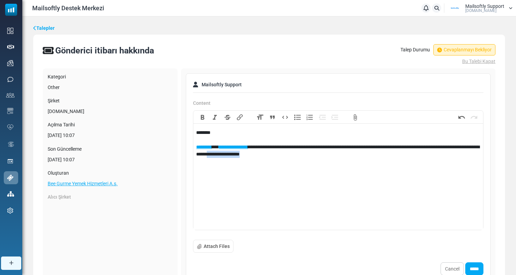
drag, startPoint x: 281, startPoint y: 154, endPoint x: 352, endPoint y: 157, distance: 71.1
click at [352, 157] on div "**********" at bounding box center [338, 147] width 284 height 36
click at [436, 148] on div "**********" at bounding box center [338, 147] width 284 height 36
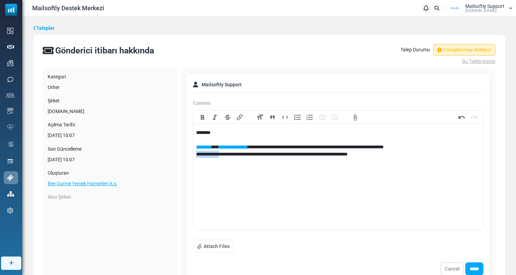
drag, startPoint x: 222, startPoint y: 156, endPoint x: 195, endPoint y: 156, distance: 27.1
click at [195, 156] on trix-editor "**********" at bounding box center [338, 178] width 290 height 103
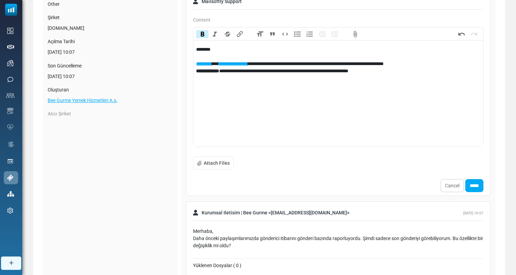
scroll to position [84, 0]
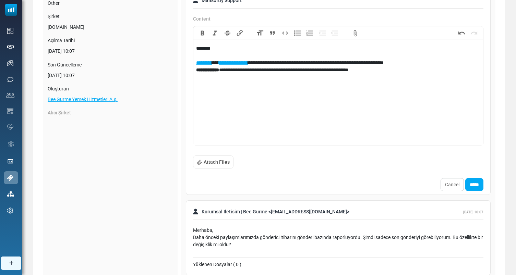
click at [379, 92] on trix-editor "**********" at bounding box center [338, 94] width 290 height 103
click at [382, 71] on div "**********" at bounding box center [338, 63] width 284 height 36
click at [344, 85] on div "**********" at bounding box center [338, 70] width 284 height 50
click at [403, 84] on div "**********" at bounding box center [338, 70] width 284 height 50
drag, startPoint x: 395, startPoint y: 84, endPoint x: 383, endPoint y: 87, distance: 11.8
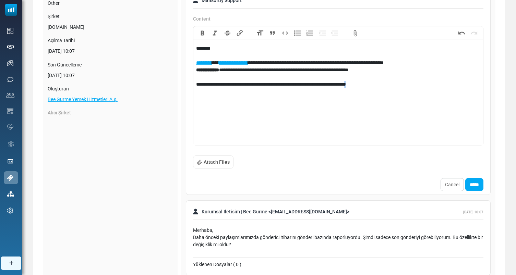
click at [383, 87] on div "**********" at bounding box center [338, 70] width 284 height 50
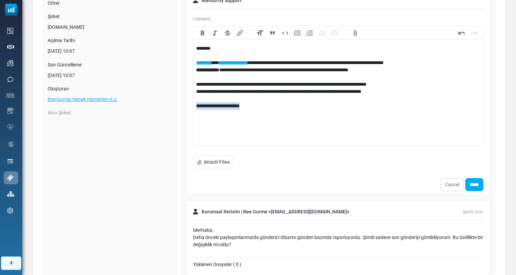
drag, startPoint x: 265, startPoint y: 103, endPoint x: 193, endPoint y: 106, distance: 71.8
click at [193, 106] on div "**********" at bounding box center [338, 86] width 291 height 120
drag, startPoint x: 300, startPoint y: 107, endPoint x: 250, endPoint y: 108, distance: 50.1
click at [250, 108] on div "**********" at bounding box center [338, 81] width 284 height 72
drag, startPoint x: 283, startPoint y: 105, endPoint x: 258, endPoint y: 109, distance: 25.0
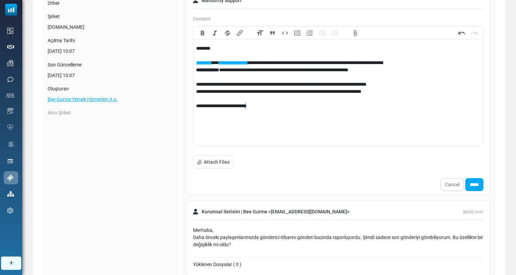
click at [258, 109] on div "**********" at bounding box center [338, 81] width 284 height 72
click at [280, 109] on div "**********" at bounding box center [338, 81] width 284 height 72
drag, startPoint x: 310, startPoint y: 106, endPoint x: 253, endPoint y: 106, distance: 56.9
click at [253, 106] on div "**********" at bounding box center [338, 81] width 284 height 72
click at [287, 109] on div "**********" at bounding box center [338, 81] width 284 height 72
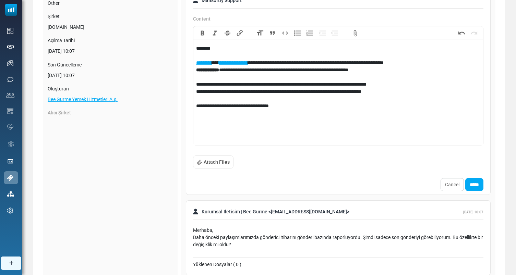
click at [293, 108] on div "**********" at bounding box center [338, 81] width 284 height 72
drag, startPoint x: 293, startPoint y: 108, endPoint x: 252, endPoint y: 107, distance: 41.2
click at [252, 106] on div "**********" at bounding box center [338, 81] width 284 height 72
drag, startPoint x: 337, startPoint y: 109, endPoint x: 322, endPoint y: 113, distance: 15.2
click at [322, 108] on div "**********" at bounding box center [338, 81] width 284 height 72
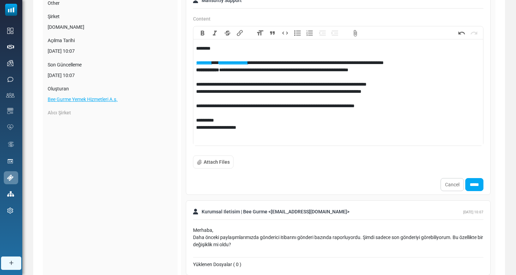
click at [346, 107] on div "**********" at bounding box center [338, 92] width 284 height 94
type trix-editor "**********"
click at [269, 129] on div "**********" at bounding box center [338, 92] width 284 height 94
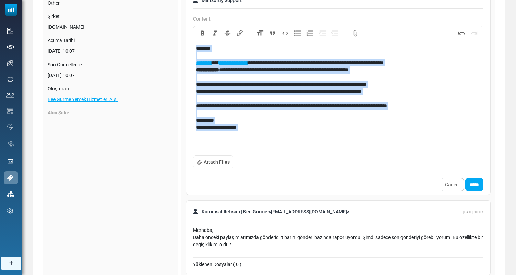
copy div "**********"
click at [472, 186] on input "*****" at bounding box center [474, 184] width 18 height 13
